Goal: Information Seeking & Learning: Learn about a topic

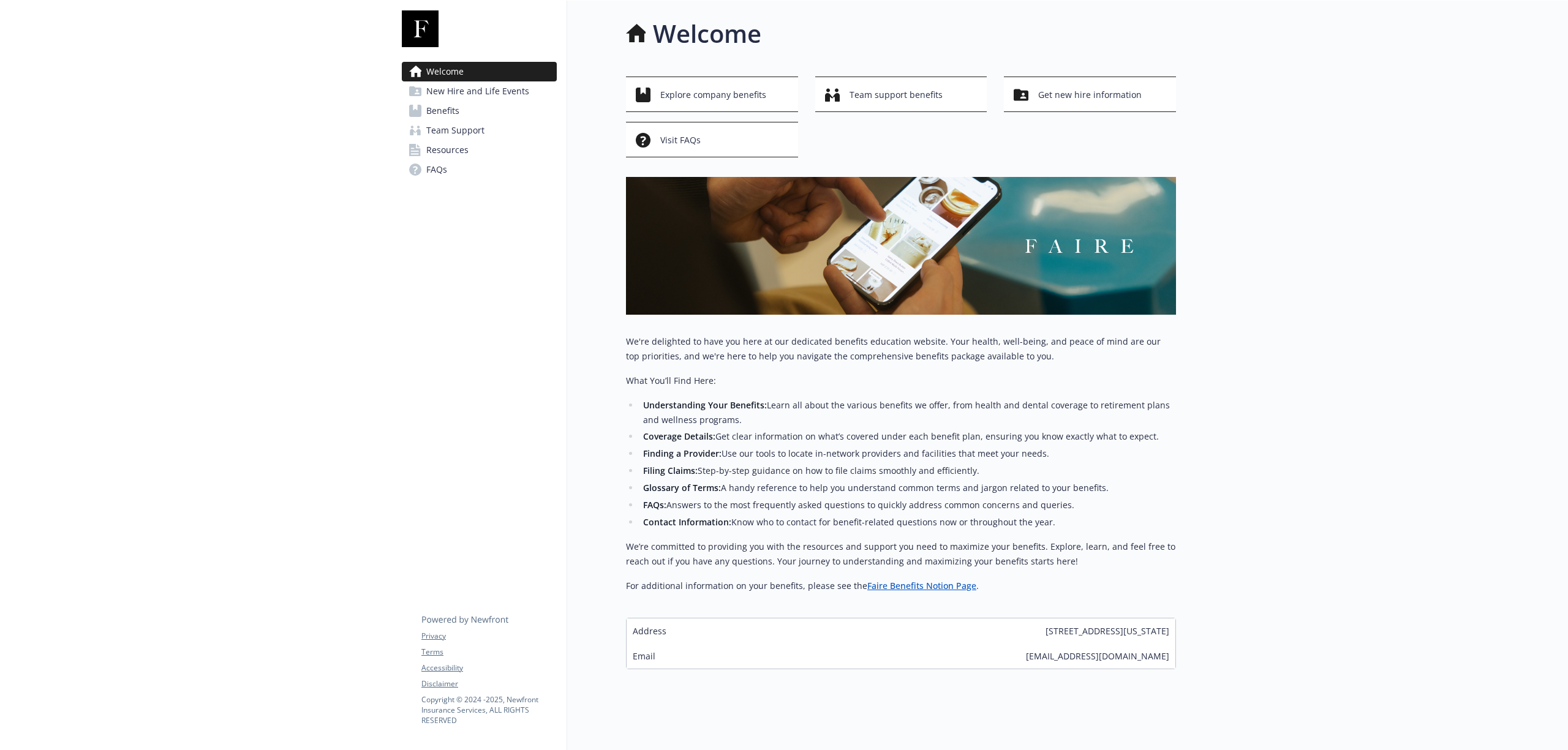
click at [450, 109] on span "Benefits" at bounding box center [442, 111] width 33 height 20
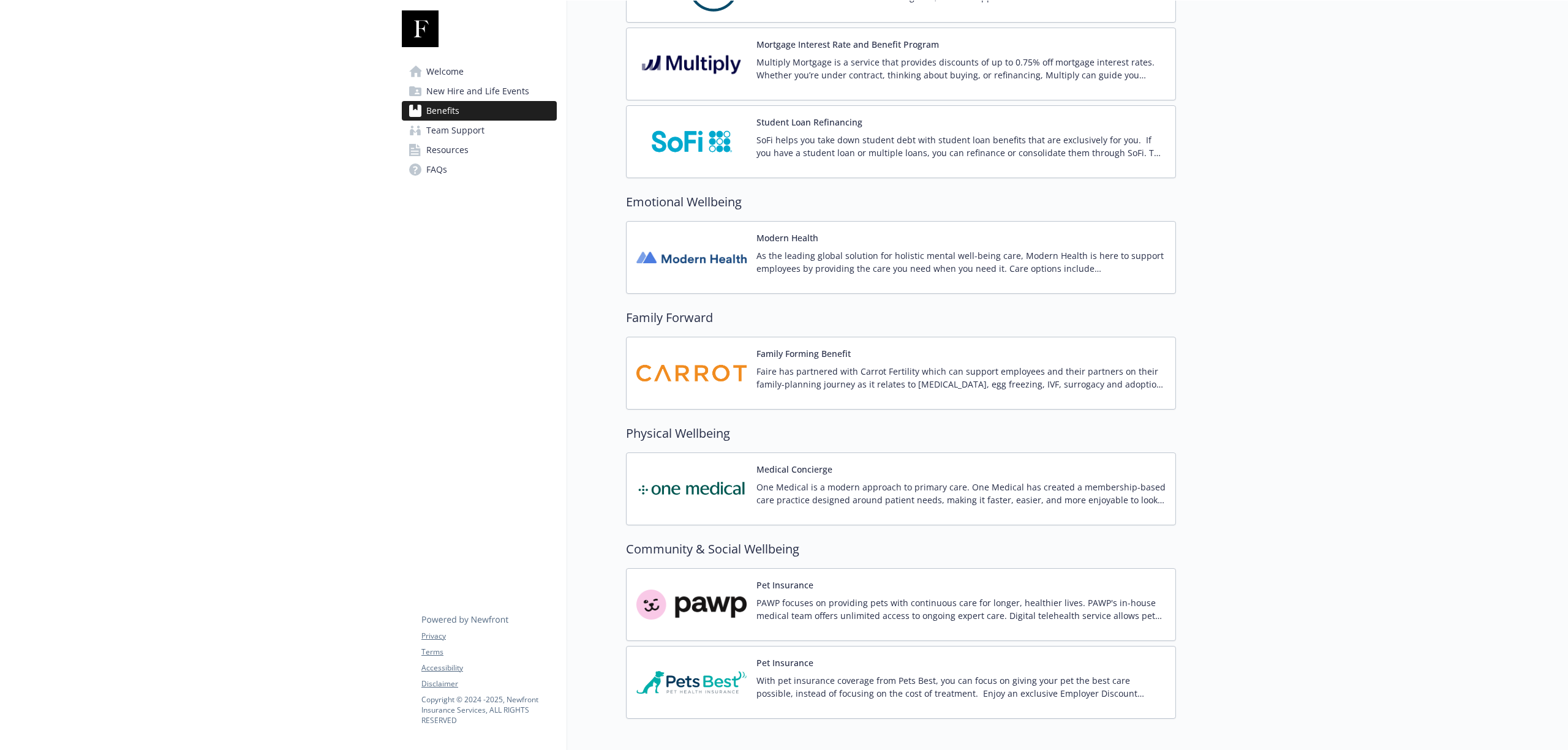
scroll to position [1933, 0]
